Goal: Task Accomplishment & Management: Manage account settings

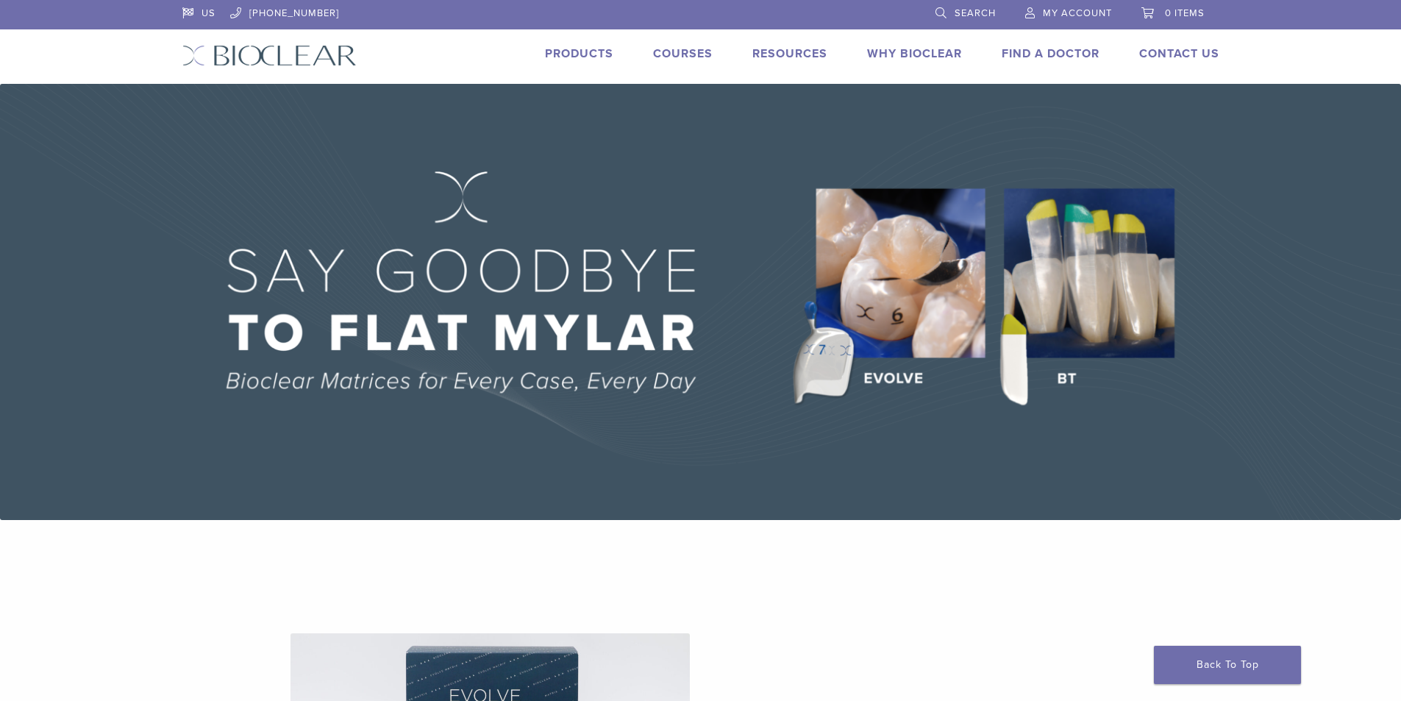
click at [1068, 13] on span "My Account" at bounding box center [1077, 13] width 69 height 12
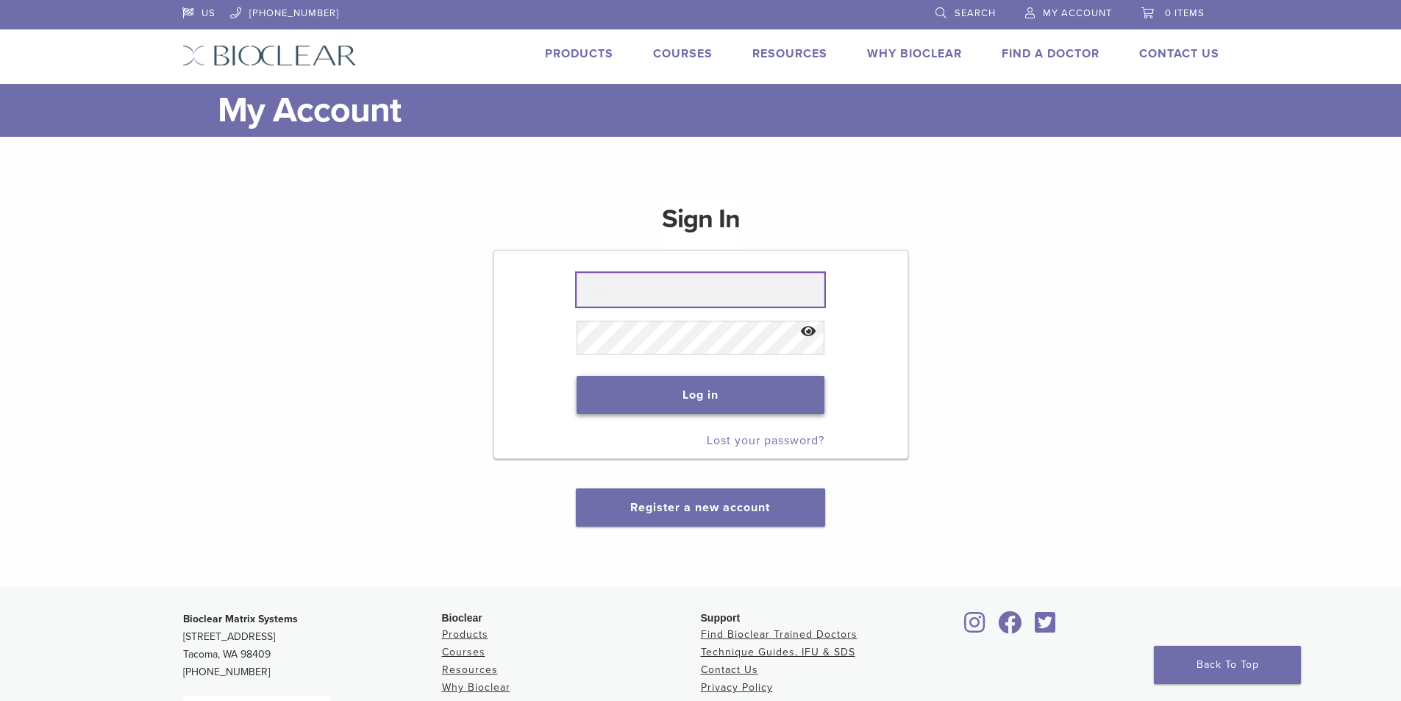
type input "**********"
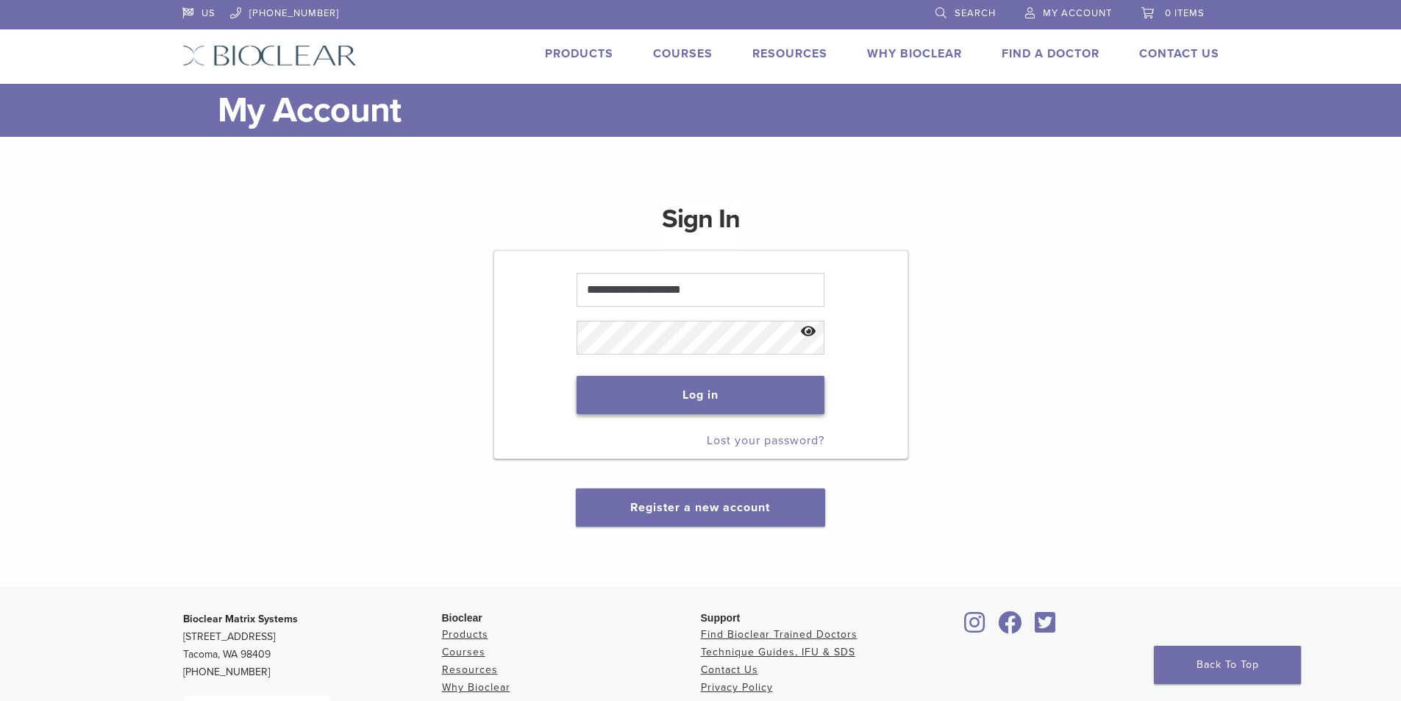
click at [731, 402] on button "Log in" at bounding box center [701, 395] width 248 height 38
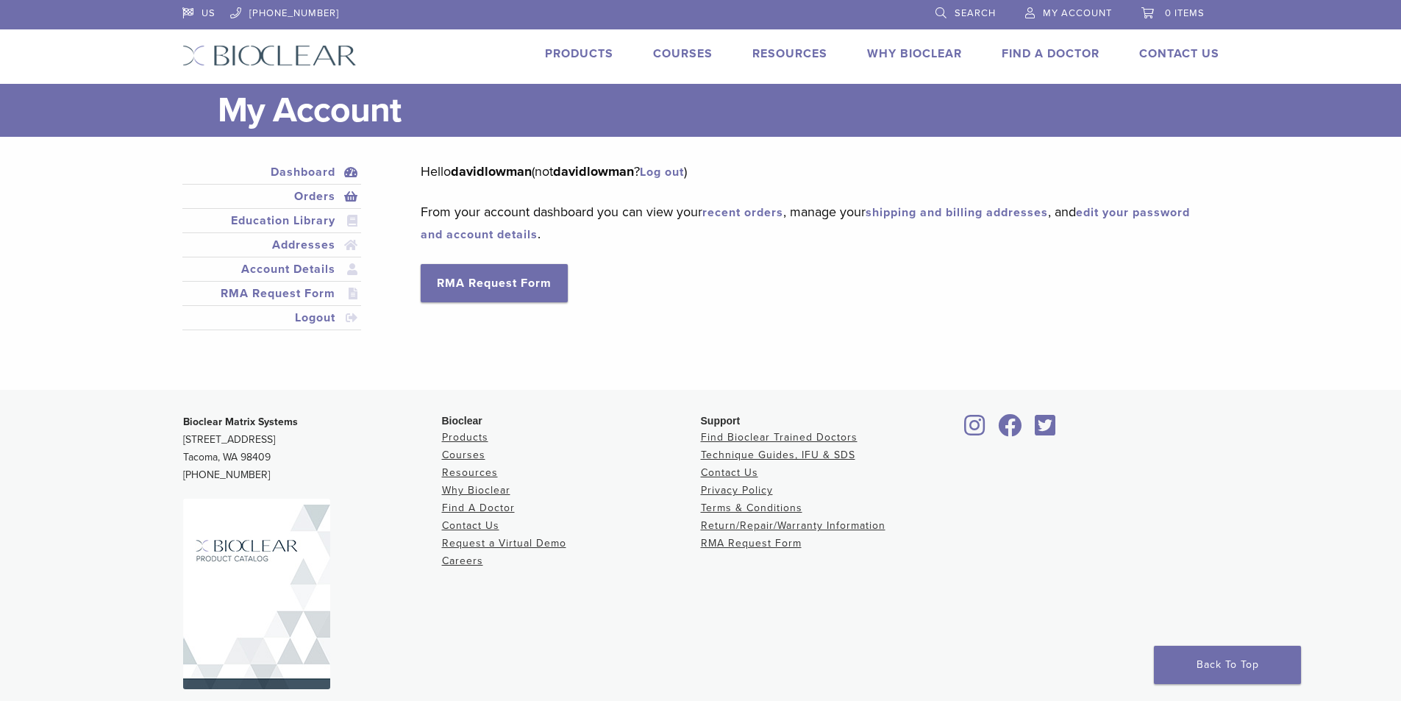
click at [309, 199] on link "Orders" at bounding box center [272, 197] width 174 height 18
